Goal: Navigation & Orientation: Find specific page/section

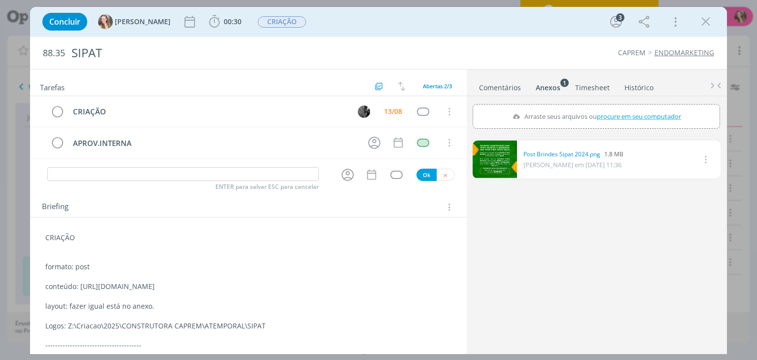
scroll to position [75, 0]
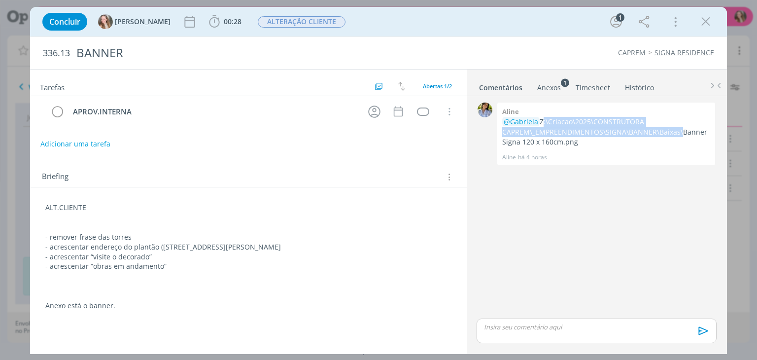
drag, startPoint x: 700, startPoint y: 25, endPoint x: 503, endPoint y: 126, distance: 222.2
click at [700, 25] on icon "dialog" at bounding box center [705, 21] width 15 height 15
